Goal: Transaction & Acquisition: Purchase product/service

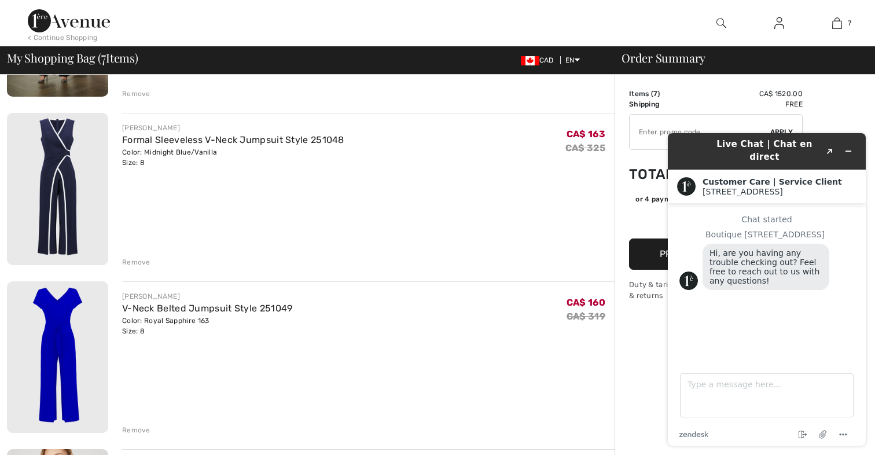
scroll to position [396, 0]
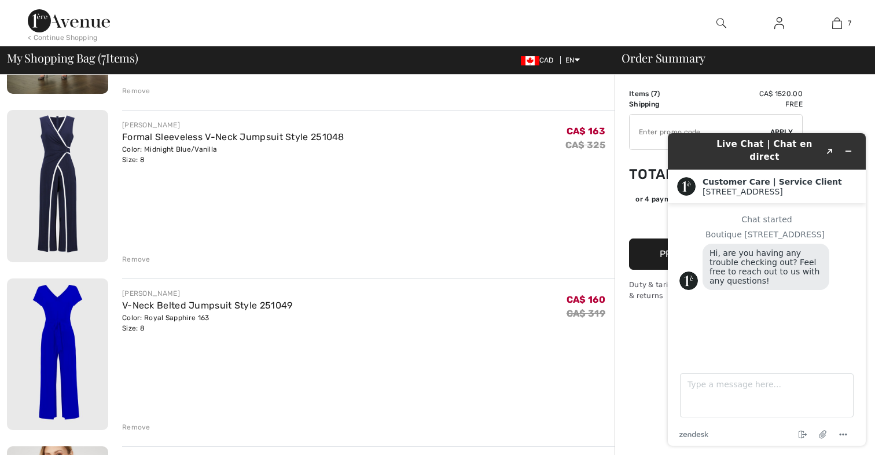
click at [560, 296] on div "JOSEPH RIBKOFF V-Neck Belted Jumpsuit Style 251049 Color: Royal Sapphire 163 Si…" at bounding box center [368, 310] width 492 height 45
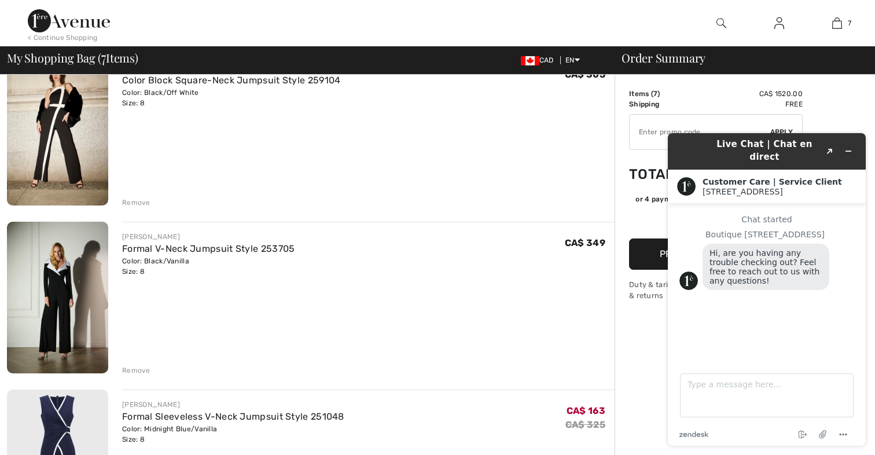
scroll to position [112, 0]
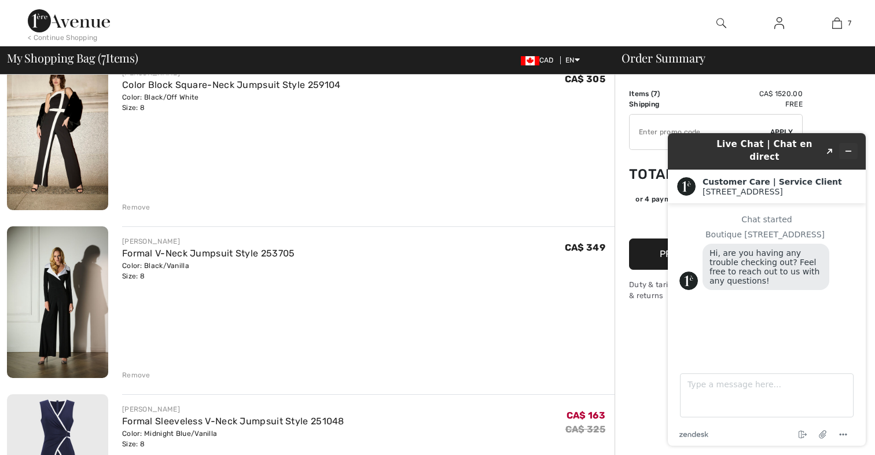
click at [849, 147] on icon "Minimize widget" at bounding box center [848, 151] width 8 height 8
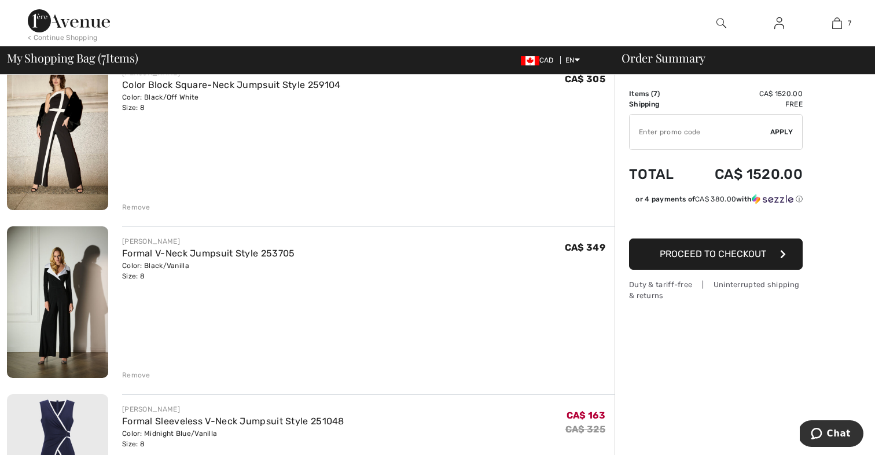
click at [746, 250] on span "Proceed to Checkout" at bounding box center [712, 253] width 106 height 11
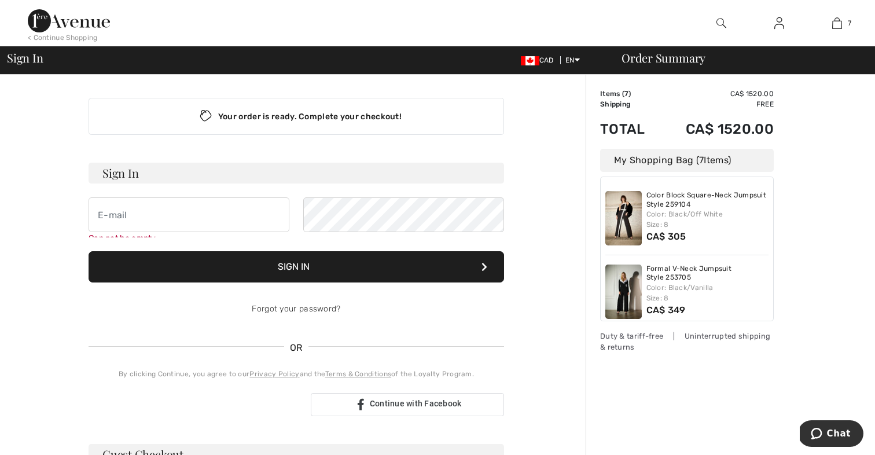
click at [350, 304] on div "Forgot your password?" at bounding box center [296, 309] width 415 height 35
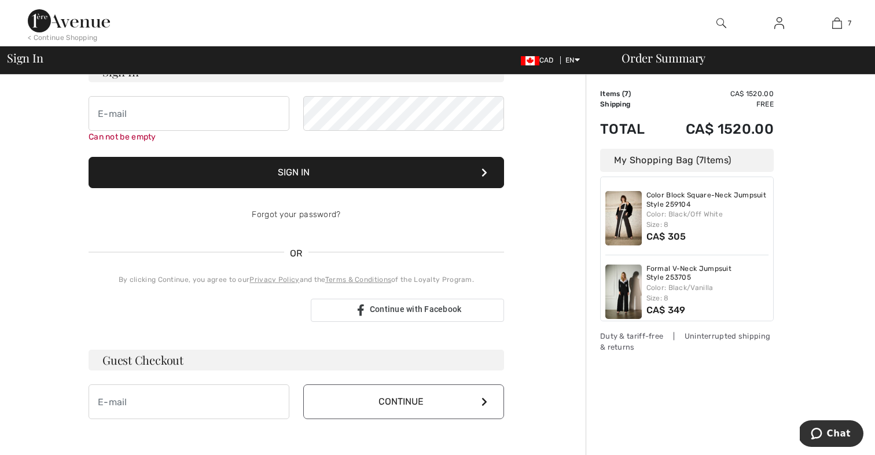
scroll to position [115, 0]
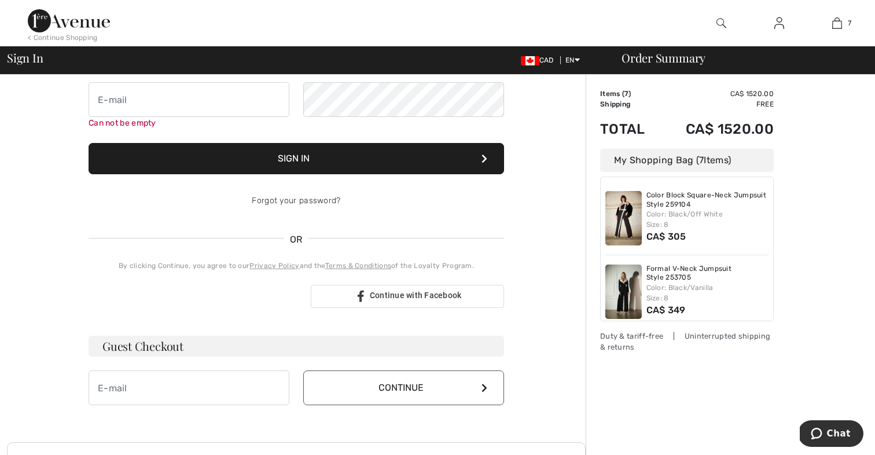
click at [375, 386] on button "Continue" at bounding box center [403, 387] width 201 height 35
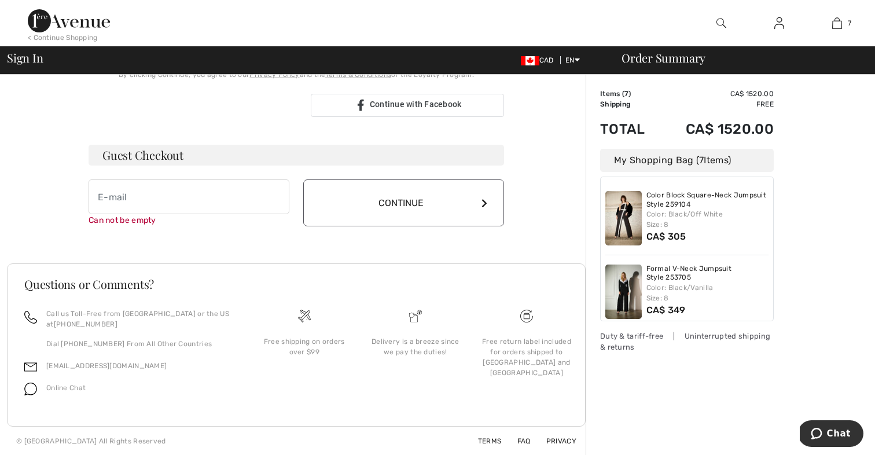
scroll to position [307, 0]
click at [168, 202] on input "email" at bounding box center [189, 196] width 201 height 35
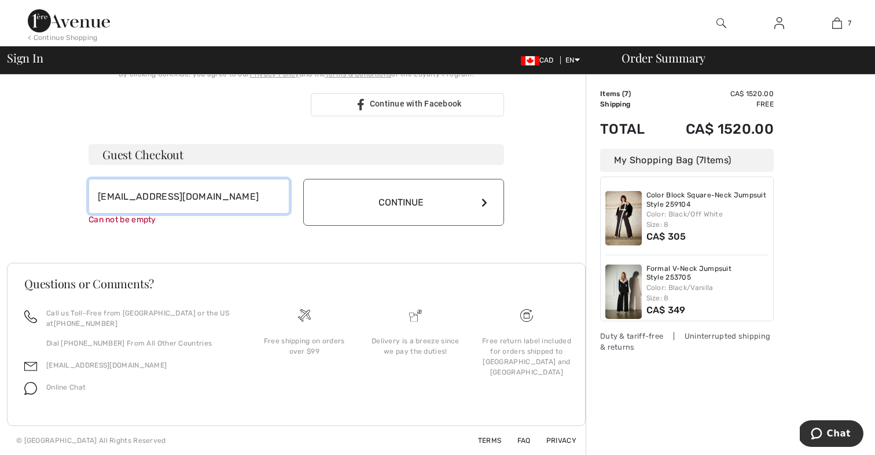
type input "[EMAIL_ADDRESS][DOMAIN_NAME]"
click at [393, 211] on button "Continue" at bounding box center [403, 202] width 201 height 47
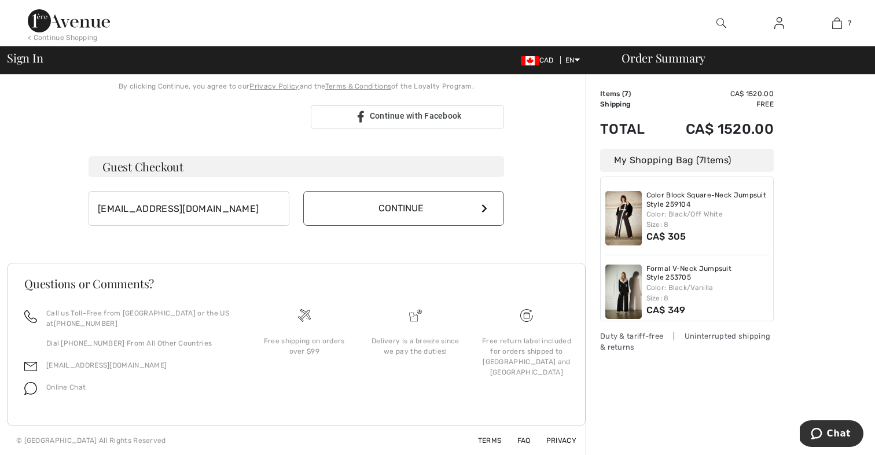
scroll to position [282, 0]
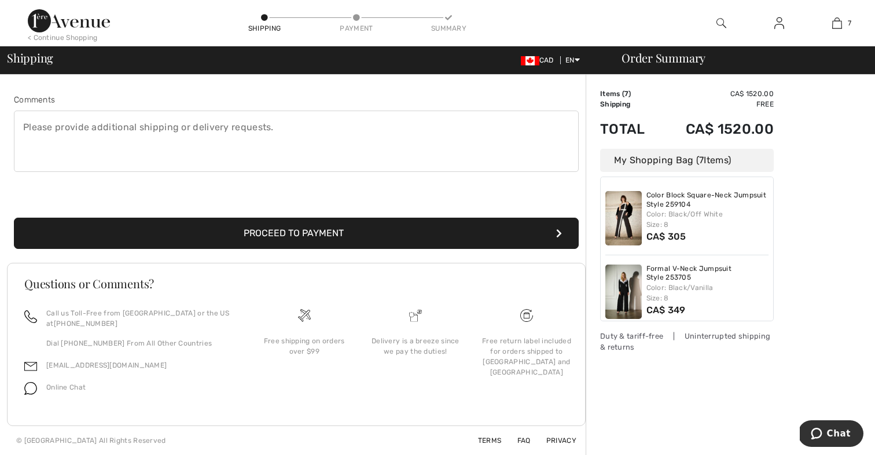
click at [396, 233] on button "Proceed to Payment" at bounding box center [296, 232] width 565 height 31
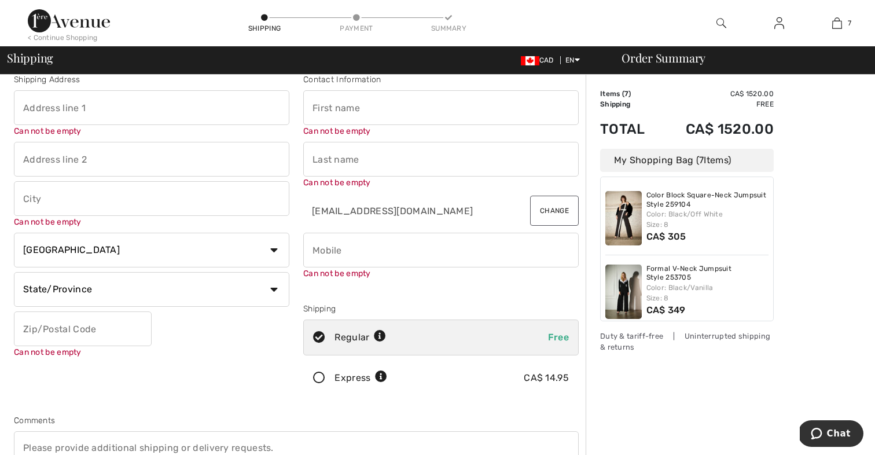
scroll to position [13, 0]
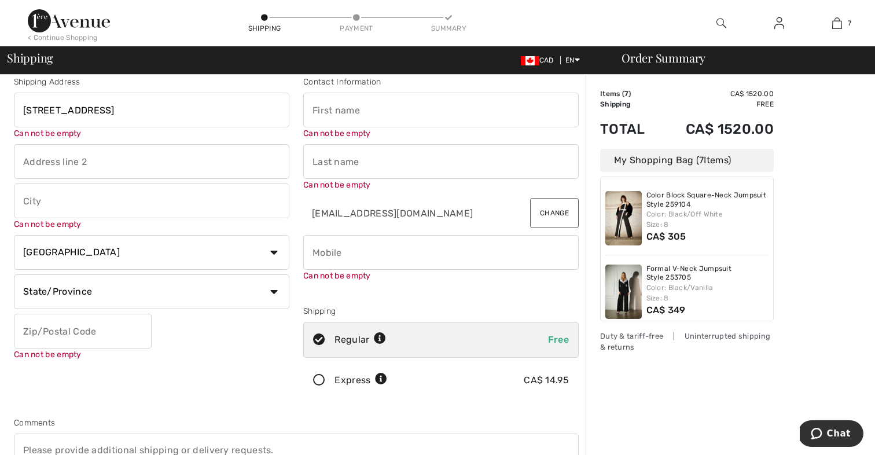
type input "[STREET_ADDRESS]"
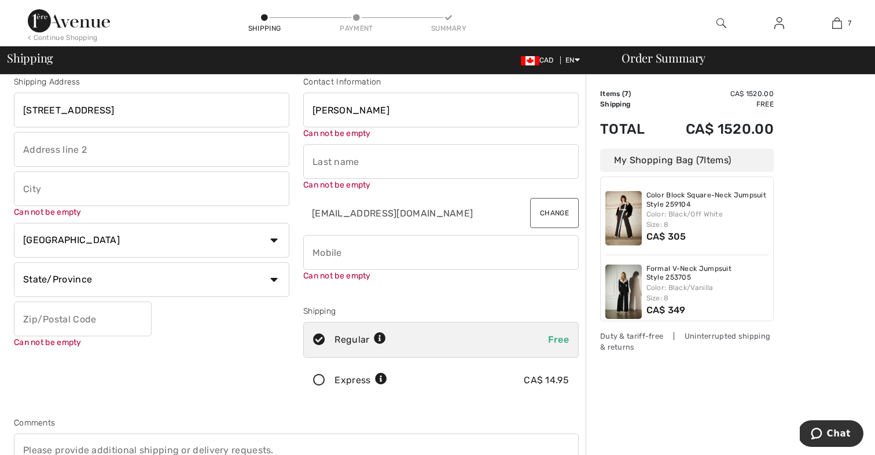
type input "[PERSON_NAME]"
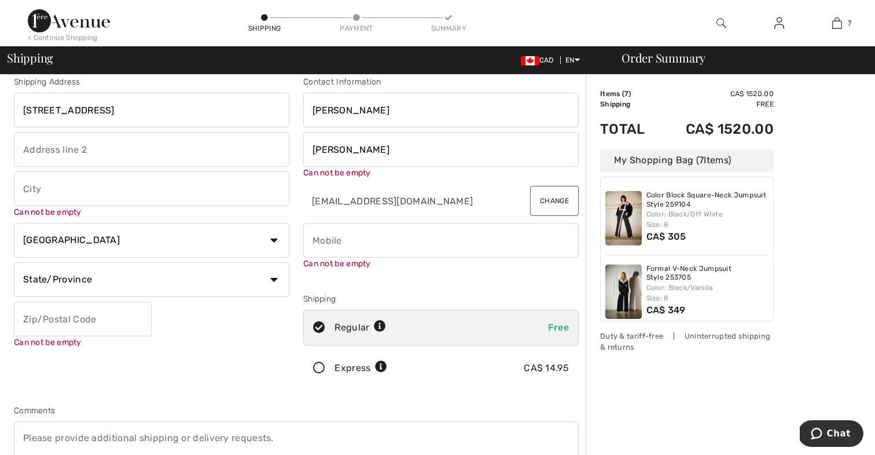
type input "[PERSON_NAME]"
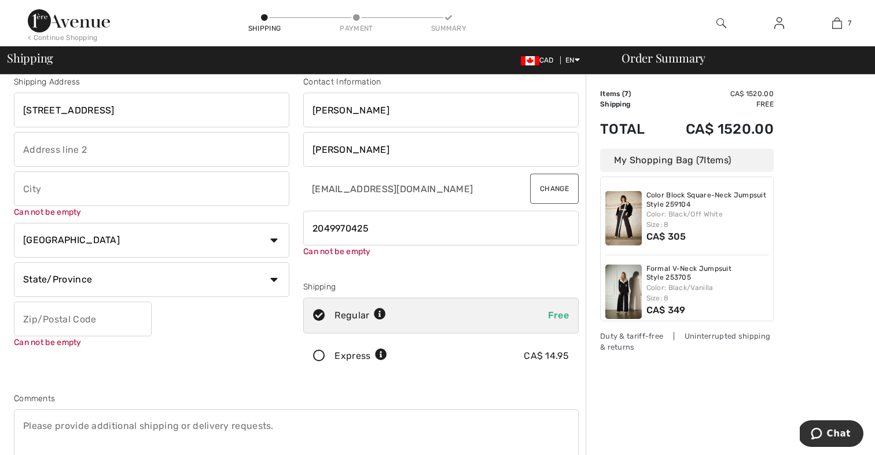
type input "2049970425"
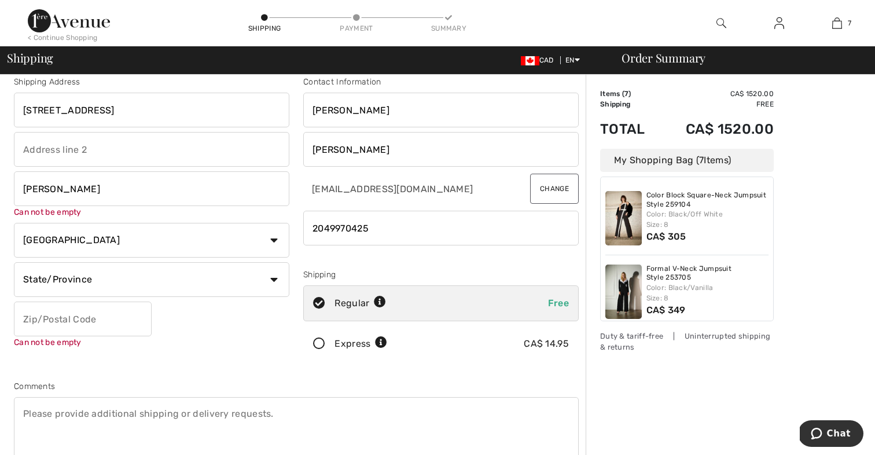
type input "[PERSON_NAME]"
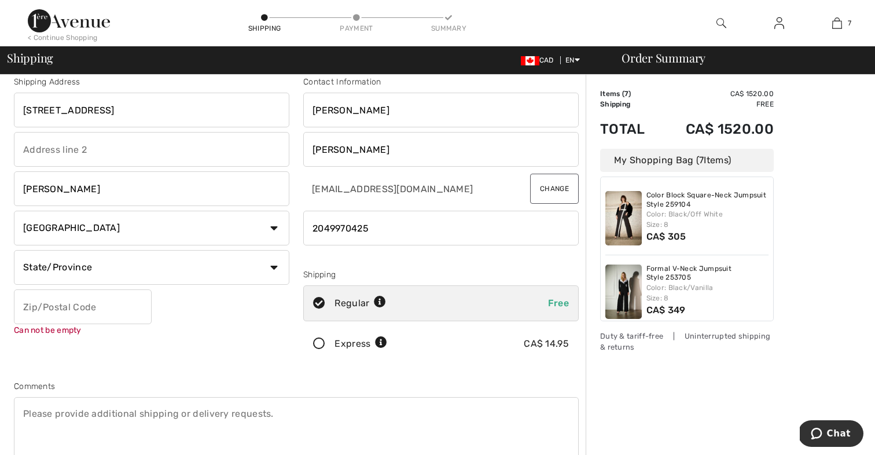
select select "MB"
type input "R0G1K0"
click at [188, 346] on div "Shipping Address [STREET_ADDRESS] Morris Country [GEOGRAPHIC_DATA] [GEOGRAPHIC_…" at bounding box center [151, 221] width 289 height 290
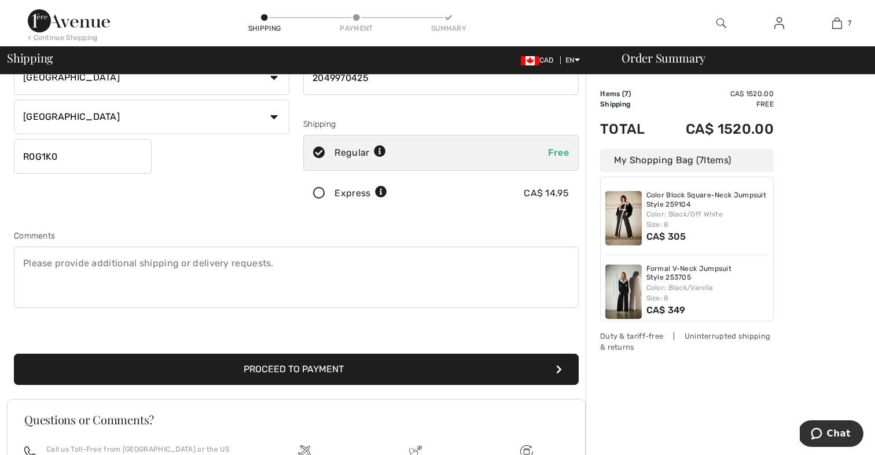
scroll to position [164, 0]
click at [246, 366] on button "Proceed to Payment" at bounding box center [296, 368] width 565 height 31
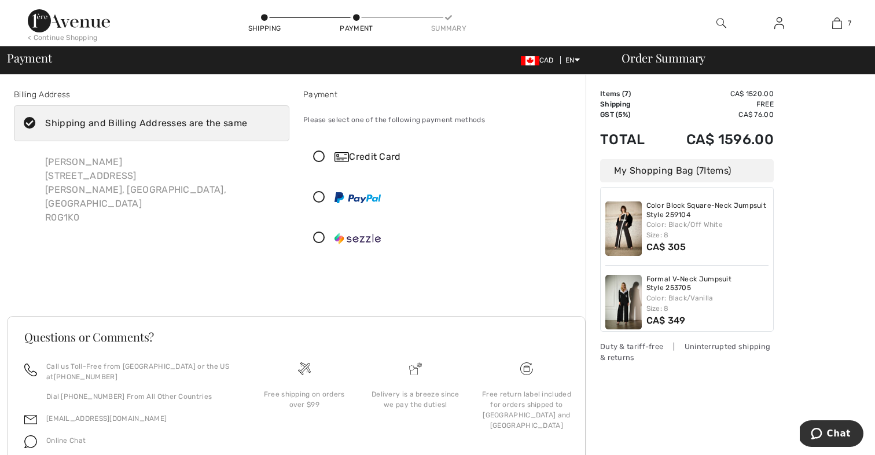
click at [318, 154] on icon at bounding box center [319, 157] width 31 height 12
